Goal: Information Seeking & Learning: Find specific fact

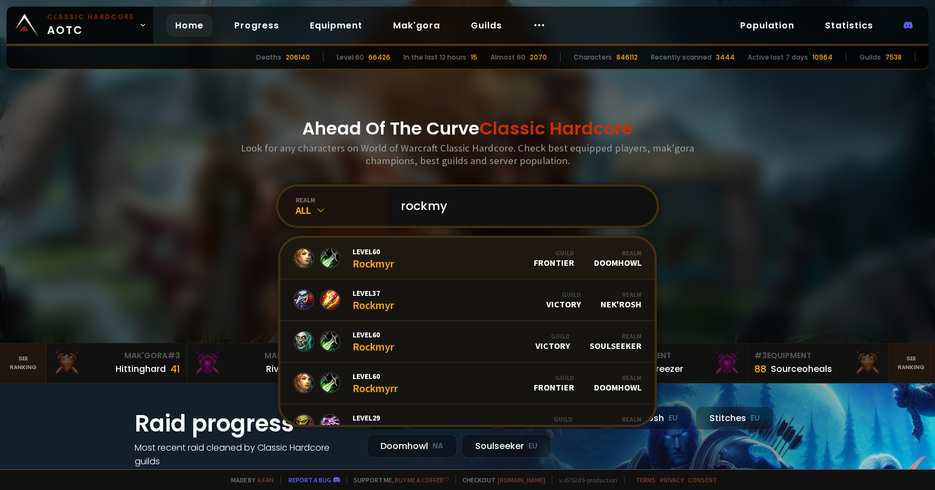
type input "rockmy"
click at [436, 260] on link "Level 60 Rockmyr Guild Frontier Realm Doomhowl" at bounding box center [467, 259] width 374 height 42
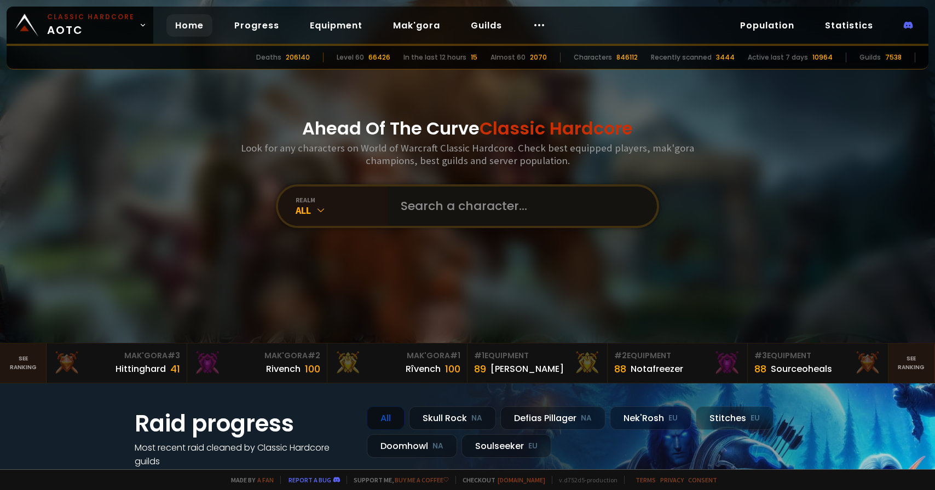
click at [420, 210] on input "text" at bounding box center [519, 206] width 250 height 39
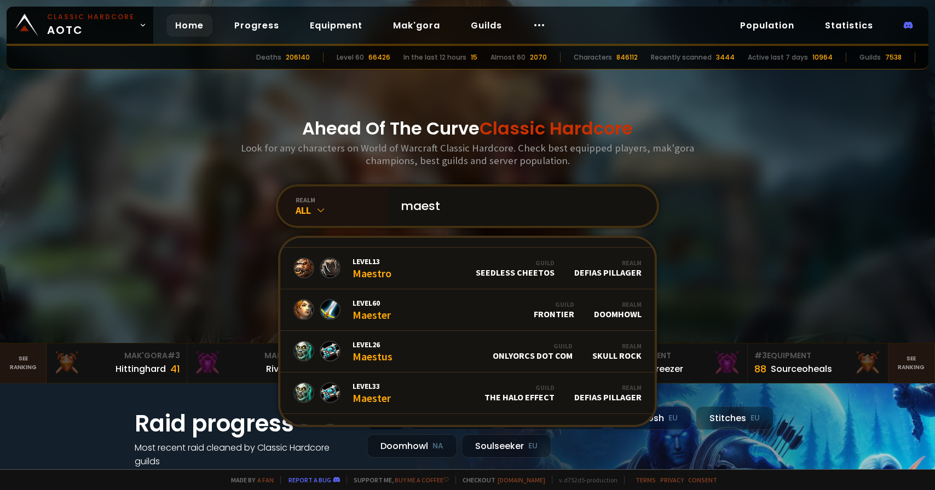
scroll to position [117, 0]
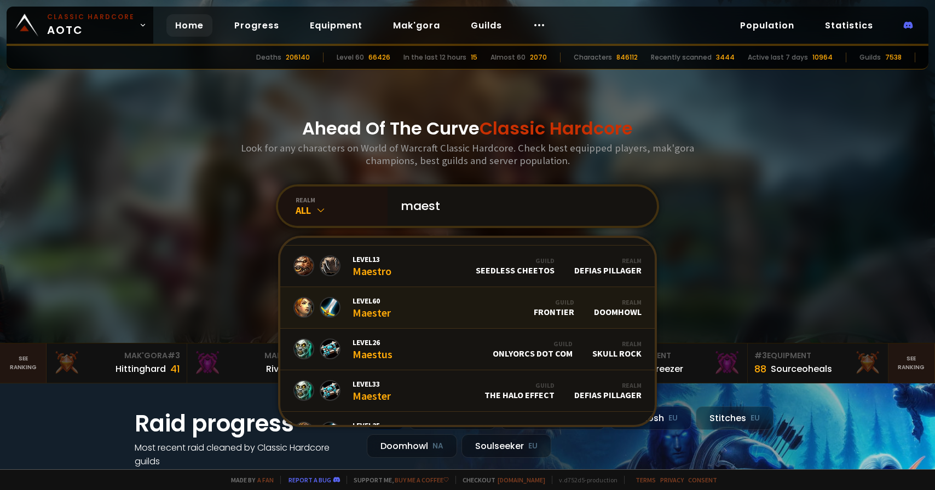
type input "maest"
click at [437, 311] on link "Level 60 Maester Guild Frontier Realm Doomhowl" at bounding box center [467, 308] width 374 height 42
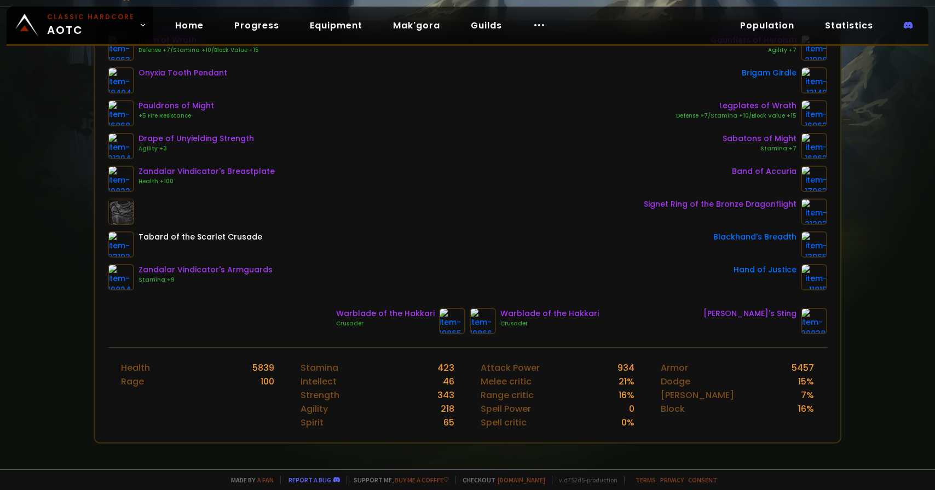
scroll to position [81, 0]
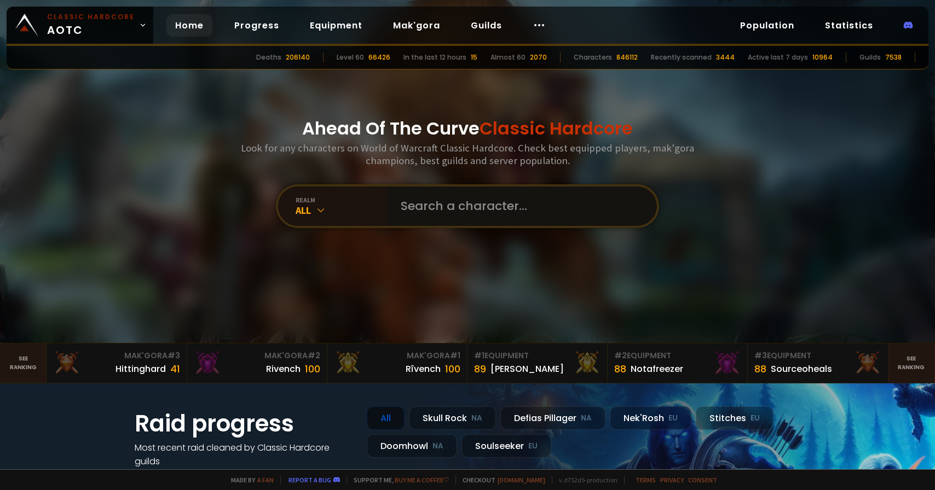
click at [471, 209] on input "text" at bounding box center [519, 206] width 250 height 39
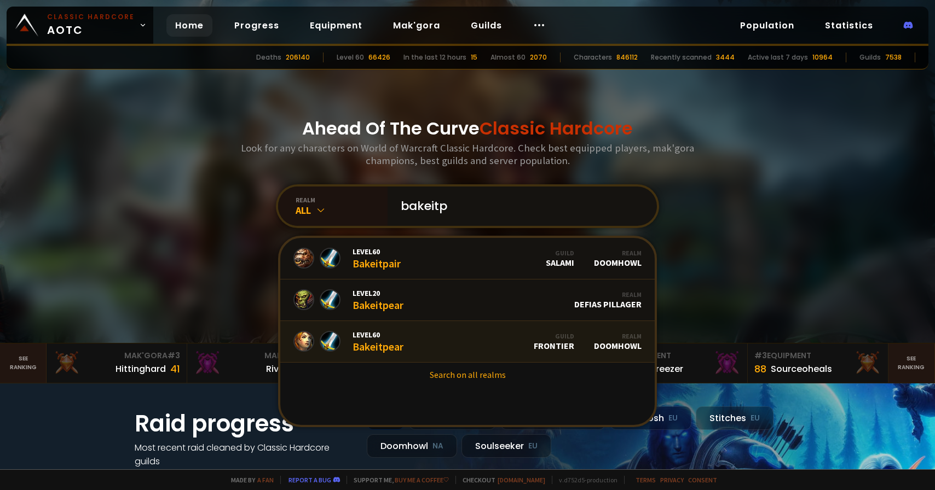
type input "bakeitp"
click at [478, 339] on link "Level 60 Bakeitpear Guild Frontier Realm Doomhowl" at bounding box center [467, 342] width 374 height 42
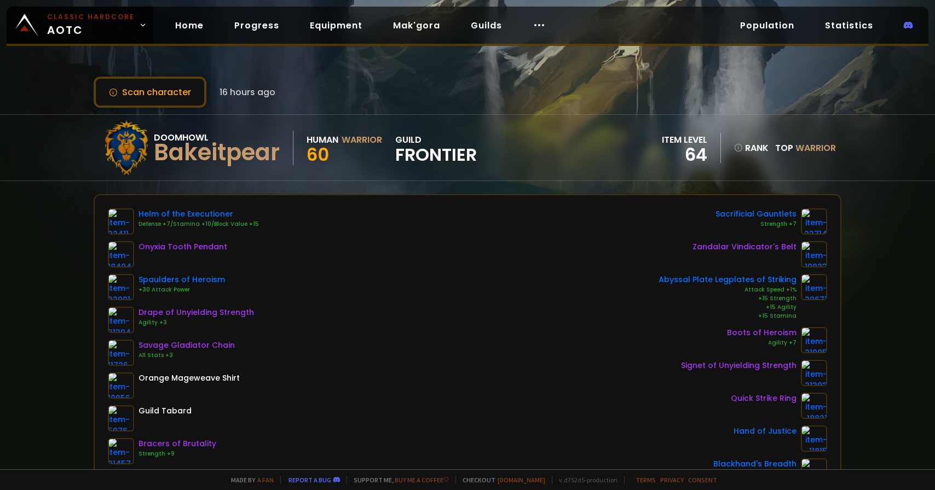
scroll to position [94, 0]
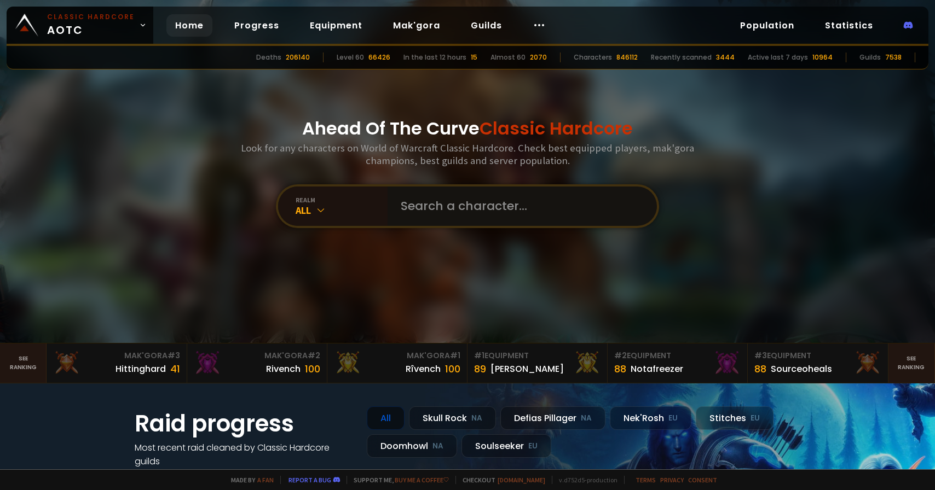
click at [494, 212] on input "text" at bounding box center [519, 206] width 250 height 39
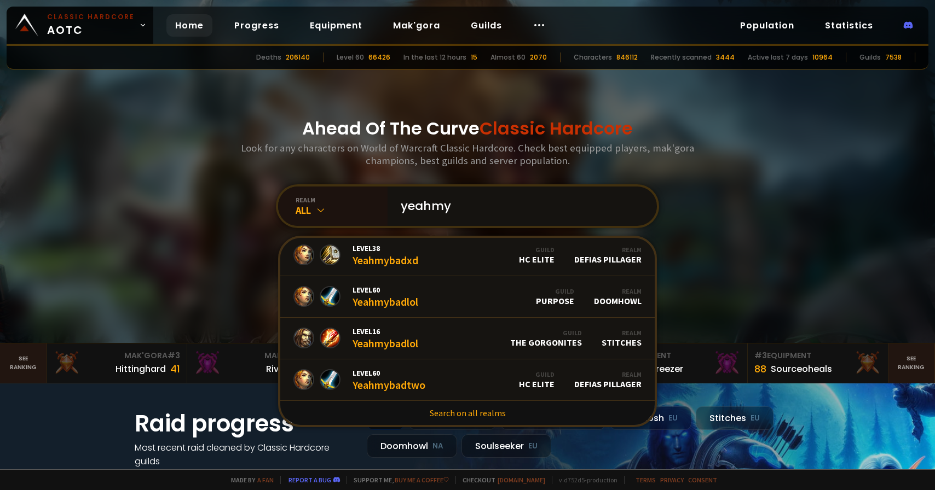
click at [500, 213] on input "yeahmy" at bounding box center [519, 206] width 250 height 39
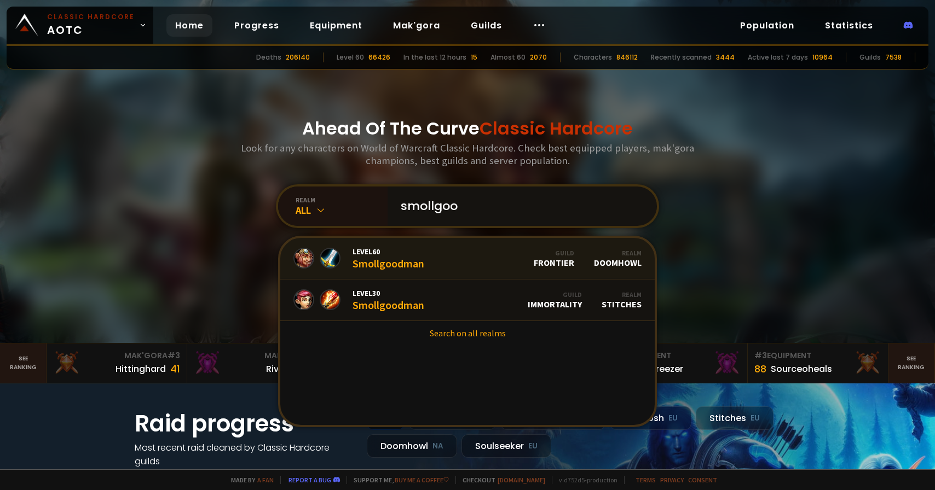
type input "smollgoo"
click at [483, 266] on link "Level 60 Smollgoodman Guild Frontier Realm Doomhowl" at bounding box center [467, 259] width 374 height 42
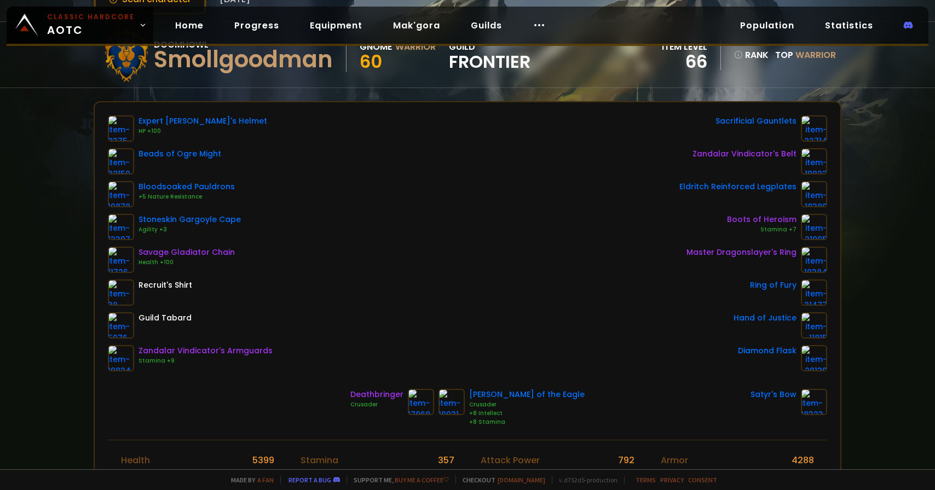
scroll to position [92, 0]
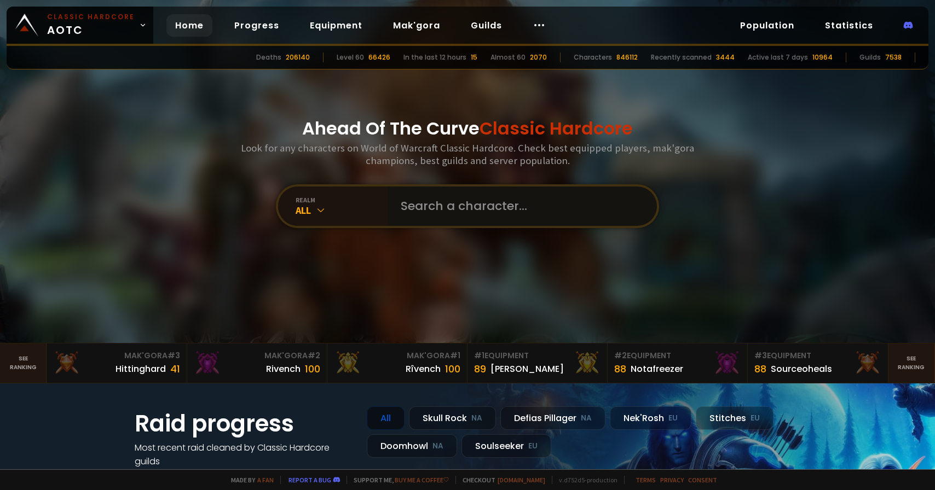
click at [448, 216] on input "text" at bounding box center [519, 206] width 250 height 39
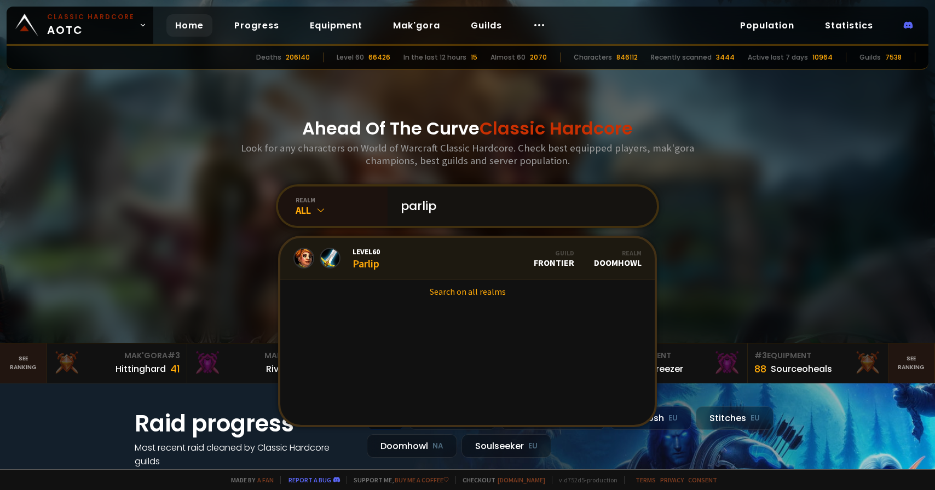
type input "parlip"
click at [459, 261] on link "Level 60 Parlip Guild Frontier Realm Doomhowl" at bounding box center [467, 259] width 374 height 42
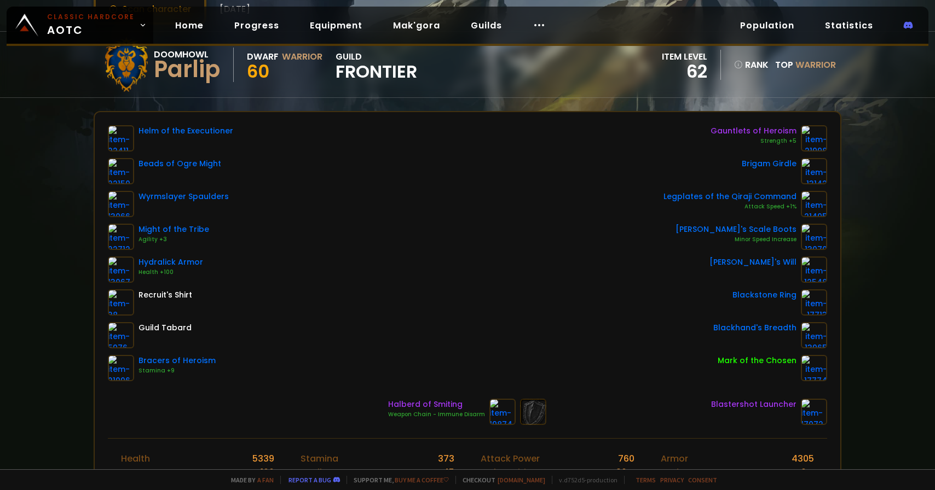
scroll to position [83, 0]
